Goal: Task Accomplishment & Management: Manage account settings

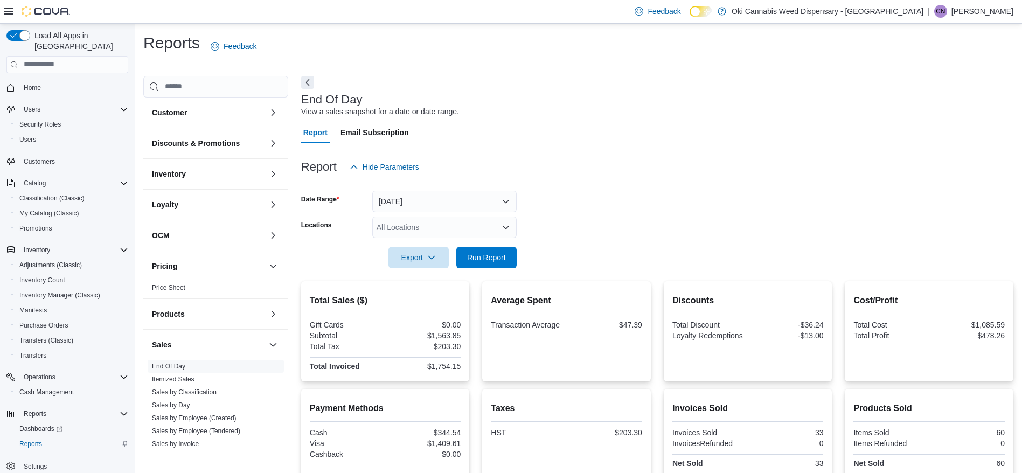
scroll to position [95, 0]
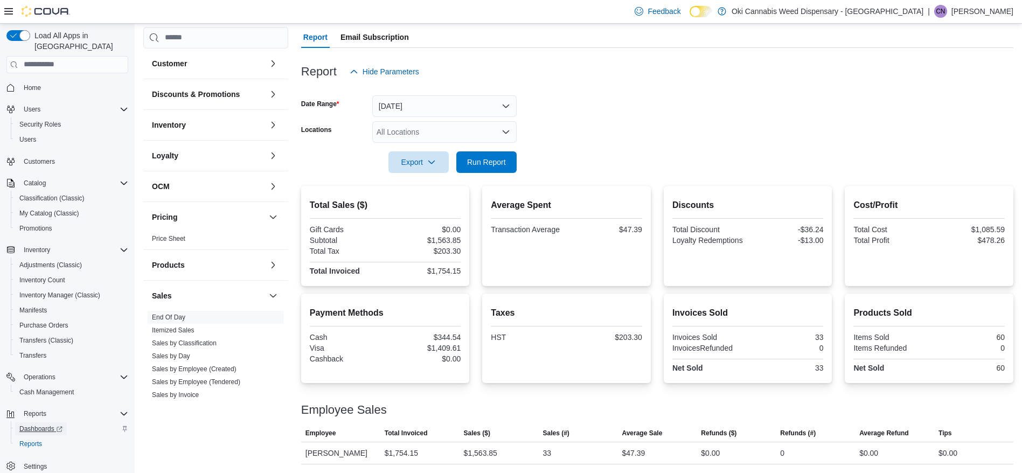
click at [45, 425] on span "Dashboards" at bounding box center [40, 429] width 43 height 9
click at [173, 314] on link "End Of Day" at bounding box center [168, 318] width 33 height 8
click at [425, 110] on button "Today" at bounding box center [444, 106] width 144 height 22
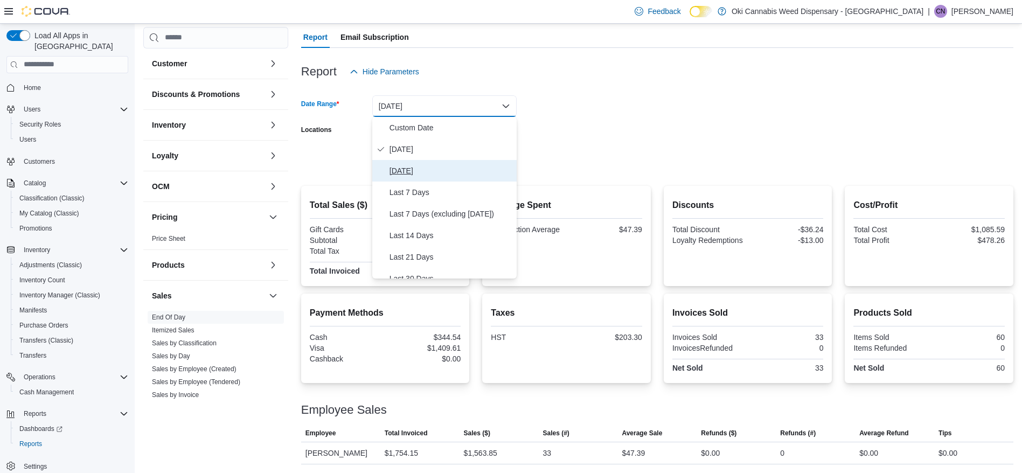
click at [423, 165] on span "Yesterday" at bounding box center [451, 170] width 123 height 13
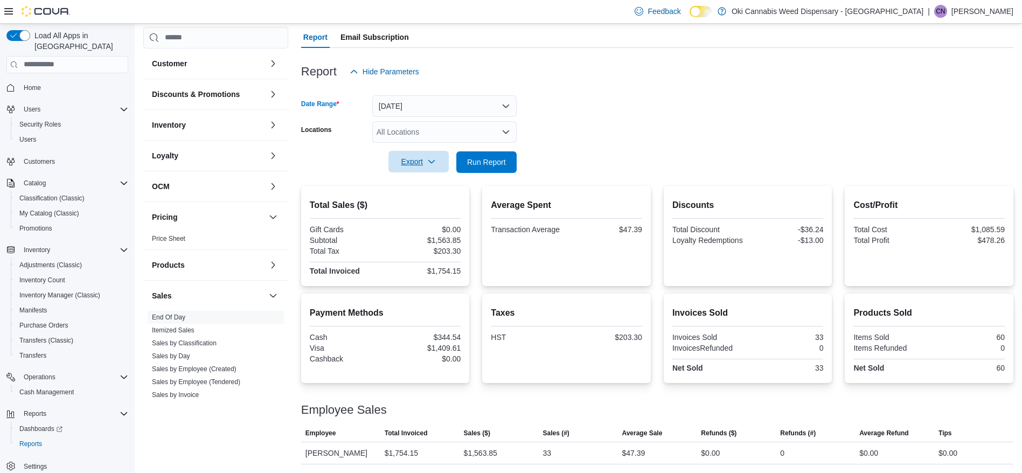
click at [437, 165] on span "Export" at bounding box center [418, 162] width 47 height 22
click at [427, 208] on span "Export to Pdf" at bounding box center [420, 205] width 49 height 9
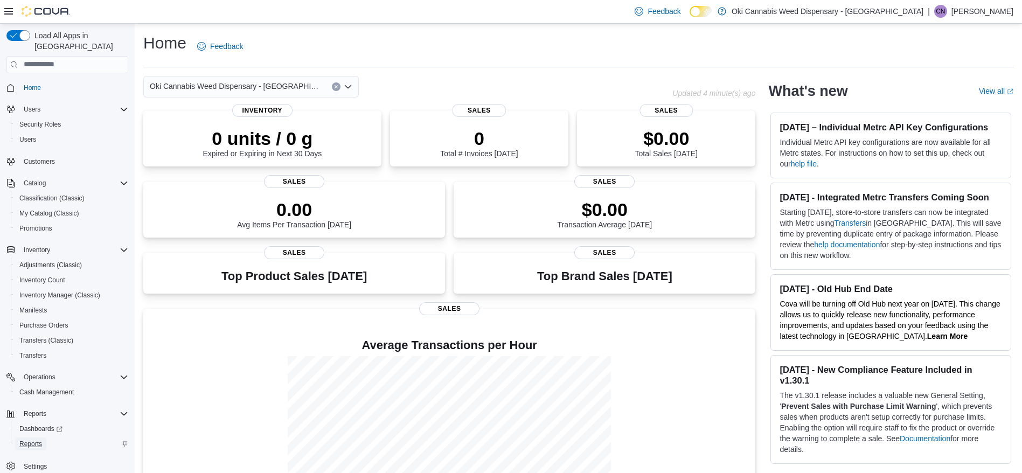
click at [43, 438] on link "Reports" at bounding box center [30, 444] width 31 height 13
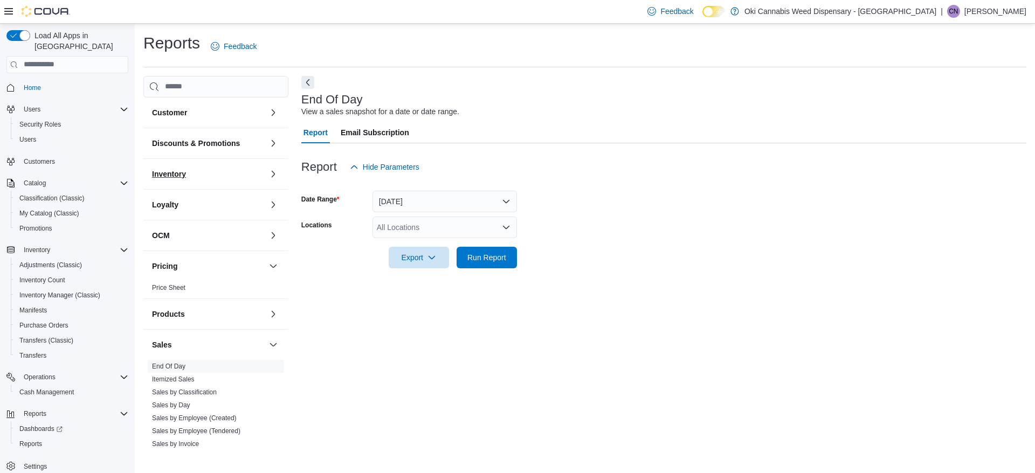
click at [160, 170] on h3 "Inventory" at bounding box center [169, 174] width 34 height 11
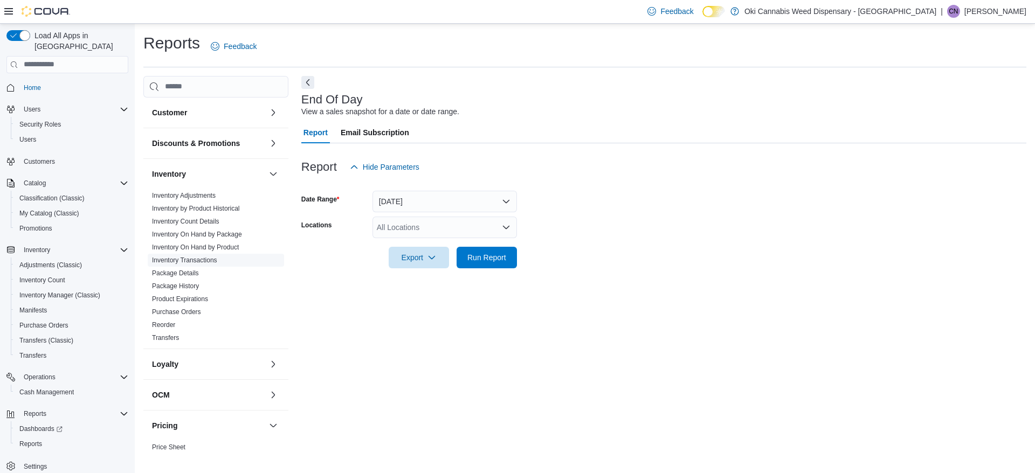
click at [177, 260] on link "Inventory Transactions" at bounding box center [184, 261] width 65 height 8
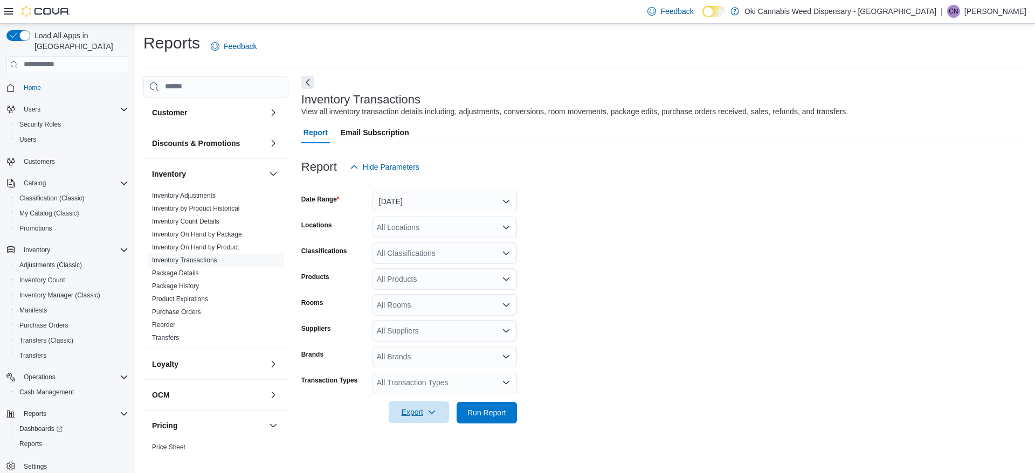
click at [407, 414] on span "Export" at bounding box center [418, 413] width 47 height 22
click at [429, 368] on span "Export to Csv" at bounding box center [420, 369] width 49 height 9
click at [267, 172] on button "button" at bounding box center [273, 174] width 13 height 13
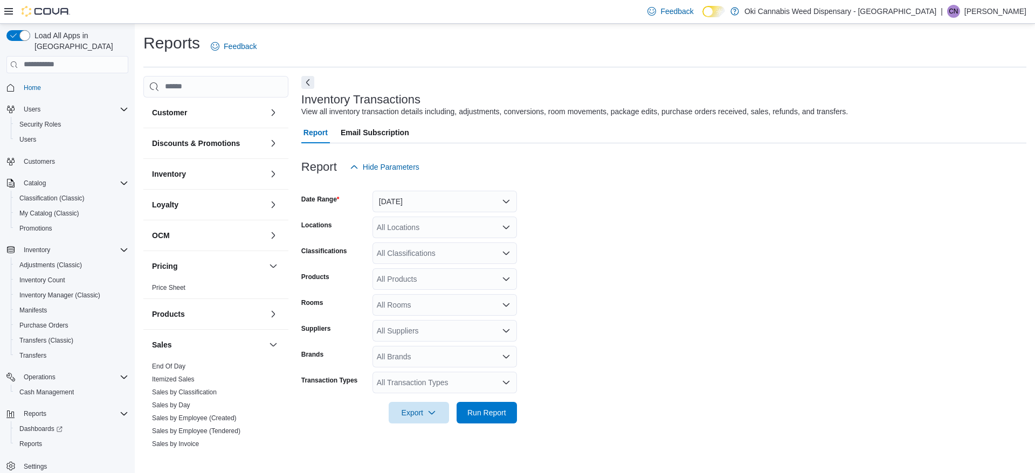
click at [170, 355] on div "Sales" at bounding box center [215, 345] width 145 height 30
click at [170, 373] on span "Itemized Sales" at bounding box center [216, 379] width 136 height 13
click at [176, 368] on link "End Of Day" at bounding box center [168, 367] width 33 height 8
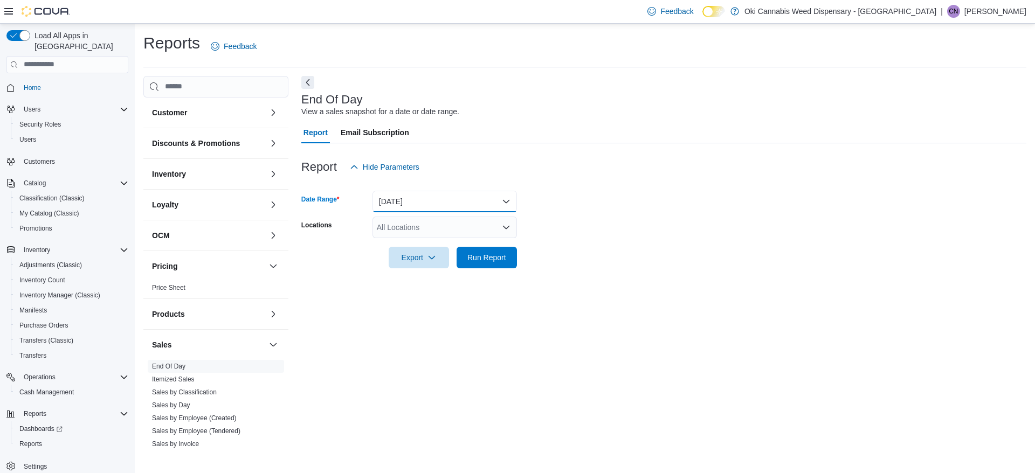
click at [428, 202] on button "Today" at bounding box center [444, 202] width 144 height 22
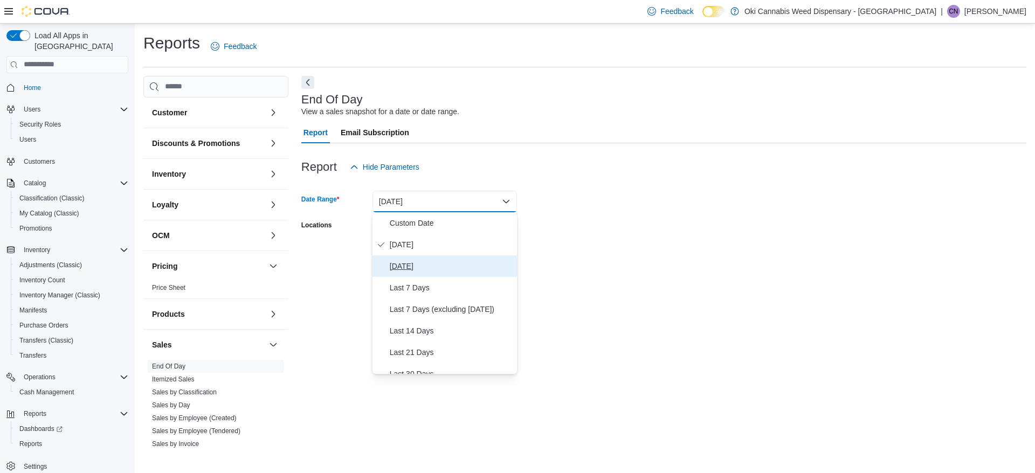
click at [419, 264] on span "Yesterday" at bounding box center [451, 266] width 123 height 13
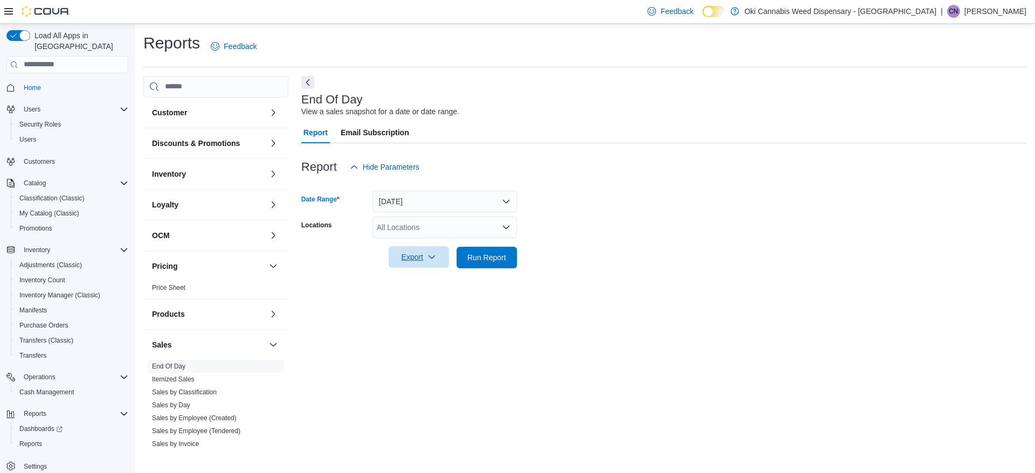
click at [427, 260] on span "Export" at bounding box center [418, 257] width 47 height 22
click at [412, 307] on button "Export to Pdf" at bounding box center [420, 301] width 61 height 22
click at [45, 388] on span "Cash Management" at bounding box center [46, 392] width 54 height 9
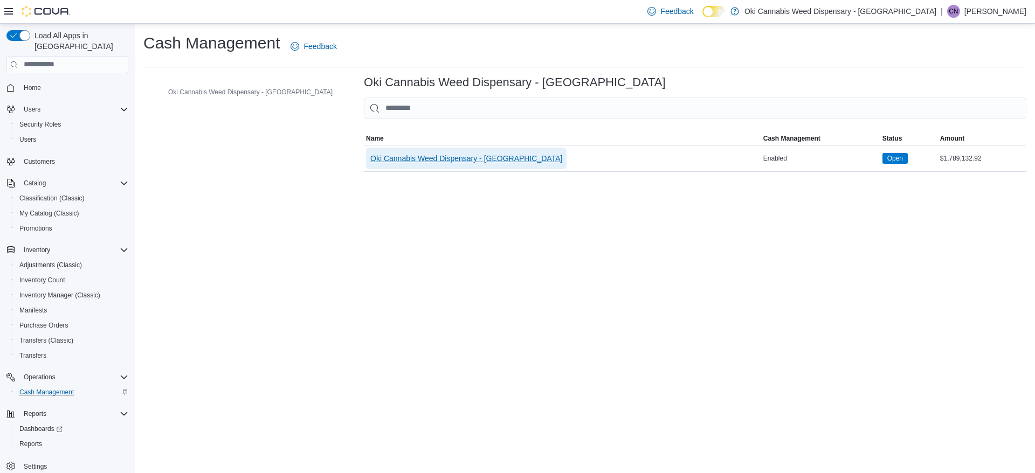
click at [459, 165] on span "Oki Cannabis Weed Dispensary - [GEOGRAPHIC_DATA]" at bounding box center [466, 159] width 192 height 22
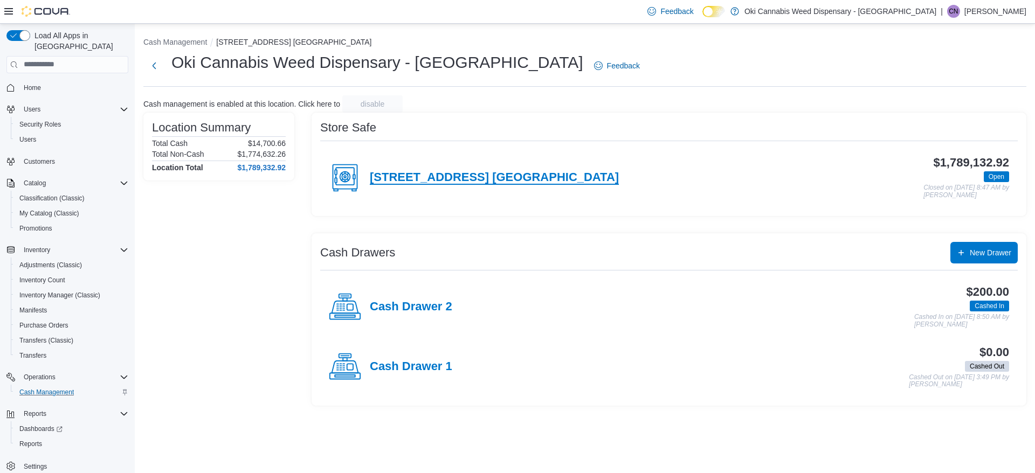
click at [504, 183] on h4 "34 Avondale Blvd. Brampton" at bounding box center [494, 178] width 249 height 14
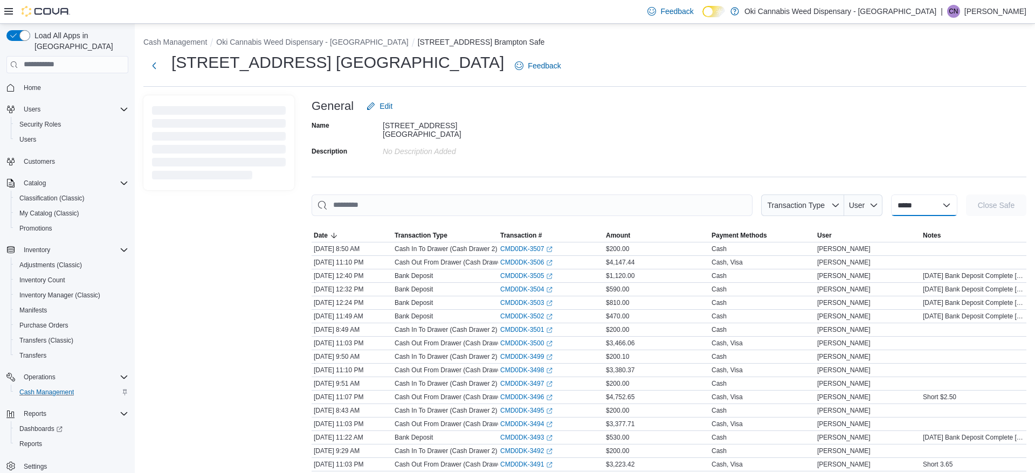
click at [891, 208] on select "**********" at bounding box center [924, 206] width 66 height 22
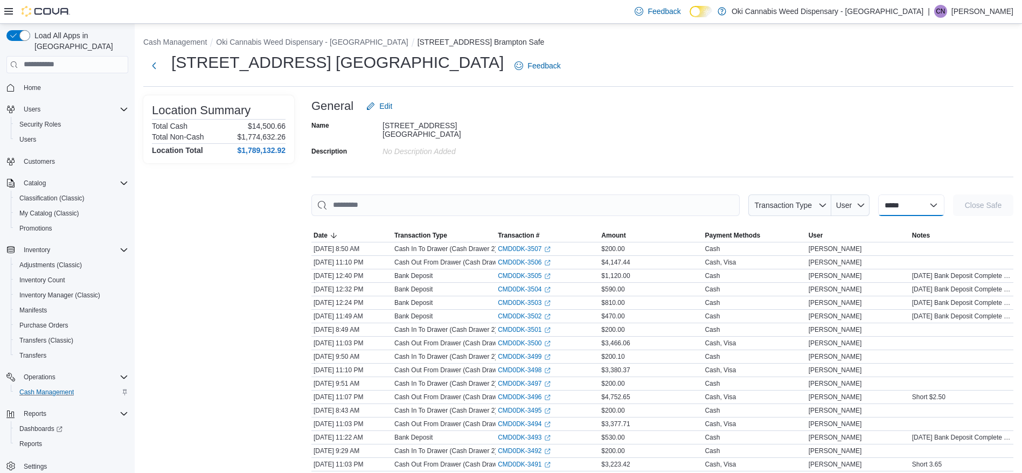
select select "**********"
click at [879, 195] on select "**********" at bounding box center [912, 206] width 66 height 22
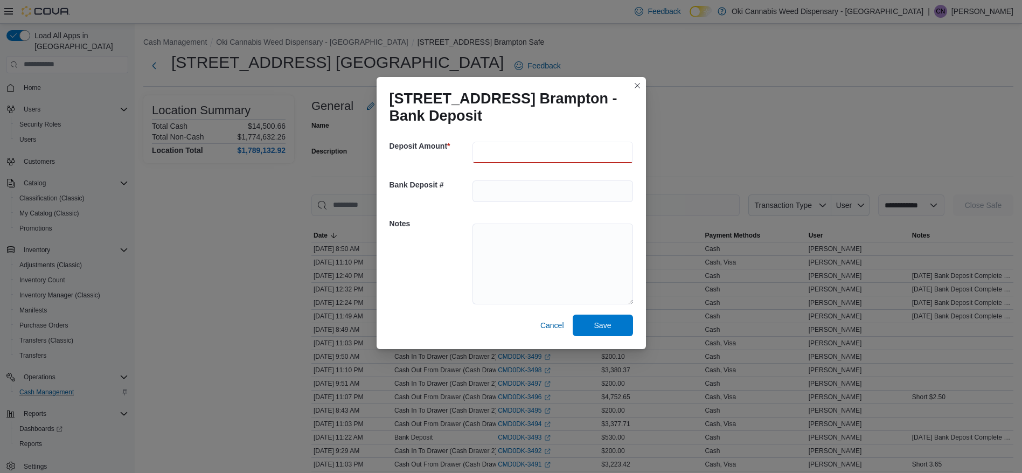
click at [548, 148] on input "number" at bounding box center [553, 153] width 161 height 22
type input "***"
type input "**********"
click at [510, 277] on textarea at bounding box center [553, 264] width 161 height 81
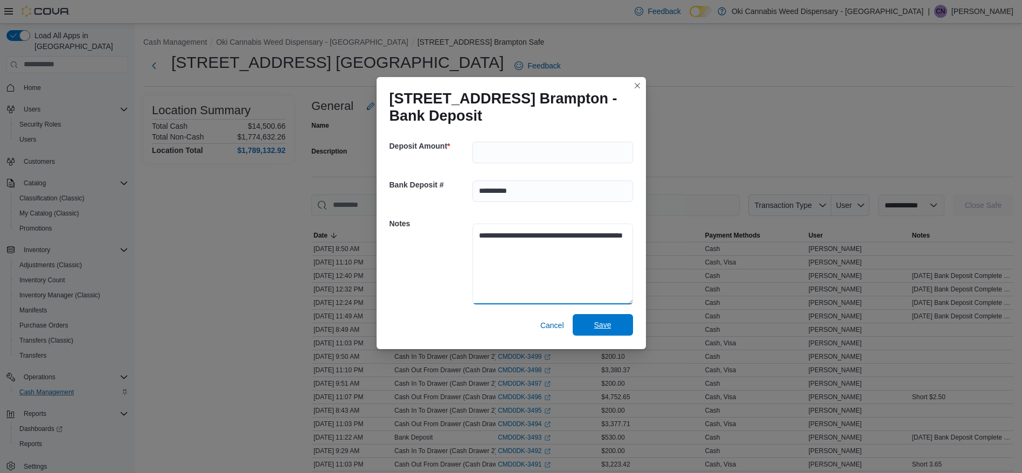
type textarea "**********"
click at [587, 320] on span "Save" at bounding box center [602, 325] width 47 height 22
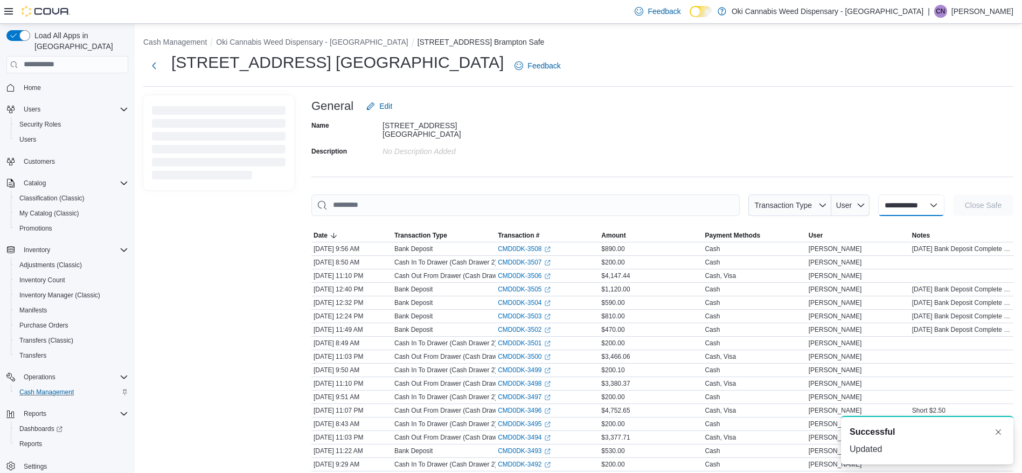
select select
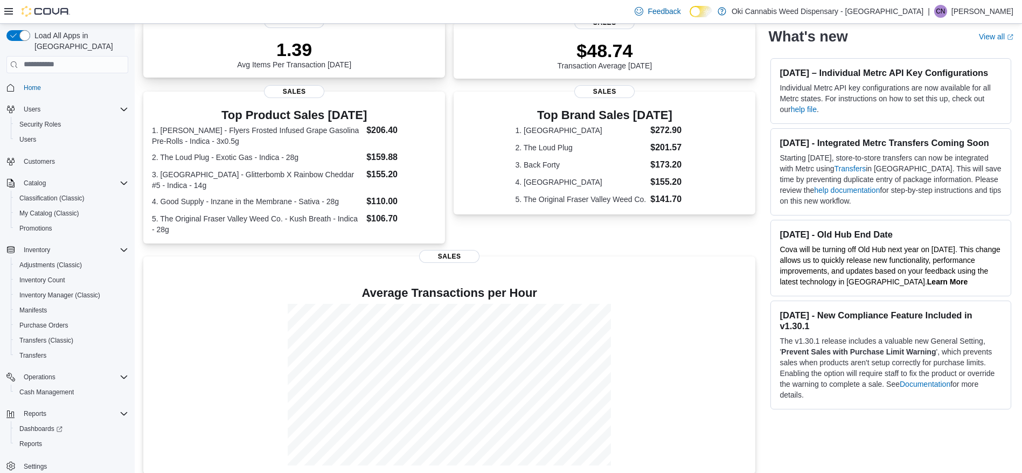
scroll to position [157, 0]
